Goal: Task Accomplishment & Management: Manage account settings

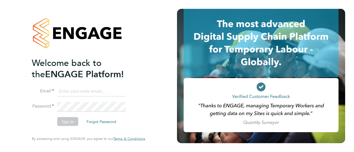
click at [74, 92] on input at bounding box center [91, 92] width 68 height 10
type input "[EMAIL_ADDRESS][PERSON_NAME][PERSON_NAME][DOMAIN_NAME]"
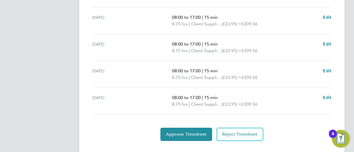
scroll to position [240, 0]
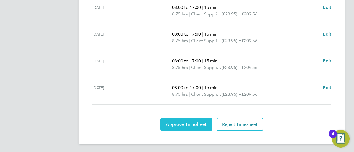
click at [174, 122] on span "Approve Timesheet" at bounding box center [186, 125] width 41 height 6
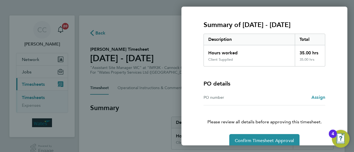
scroll to position [74, 0]
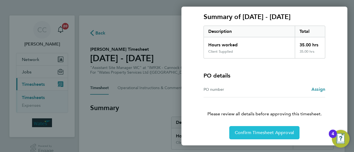
click at [245, 127] on button "Confirm Timesheet Approval" at bounding box center [264, 132] width 70 height 13
